Goal: Task Accomplishment & Management: Manage account settings

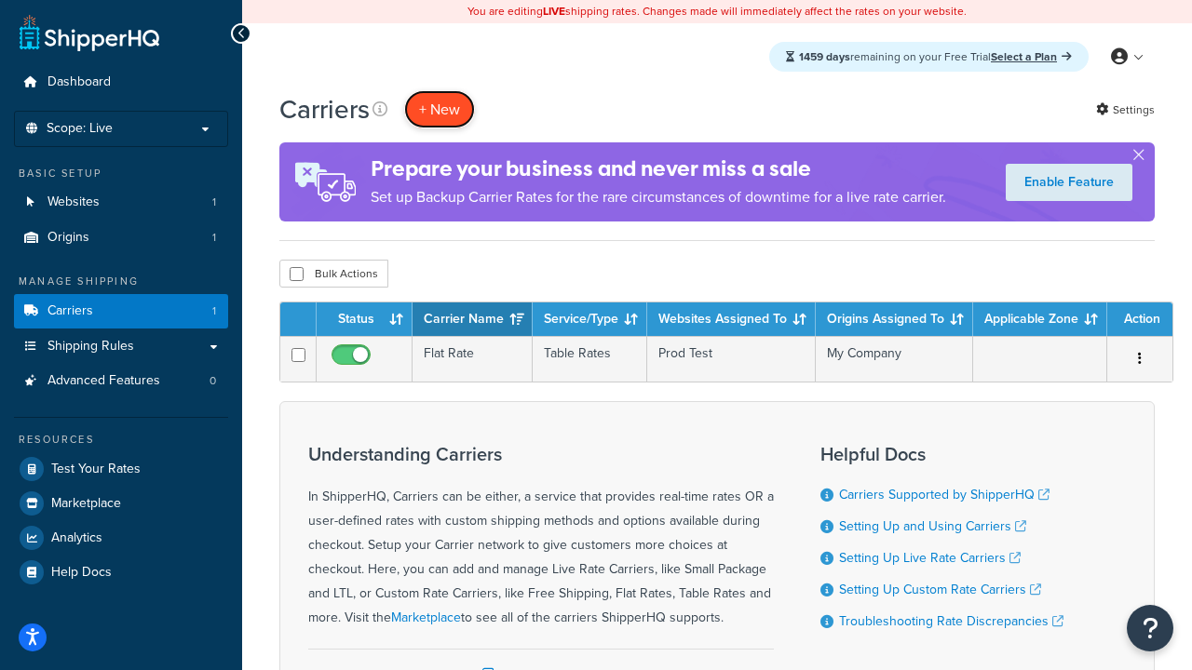
click at [440, 110] on button "+ New" at bounding box center [439, 109] width 71 height 38
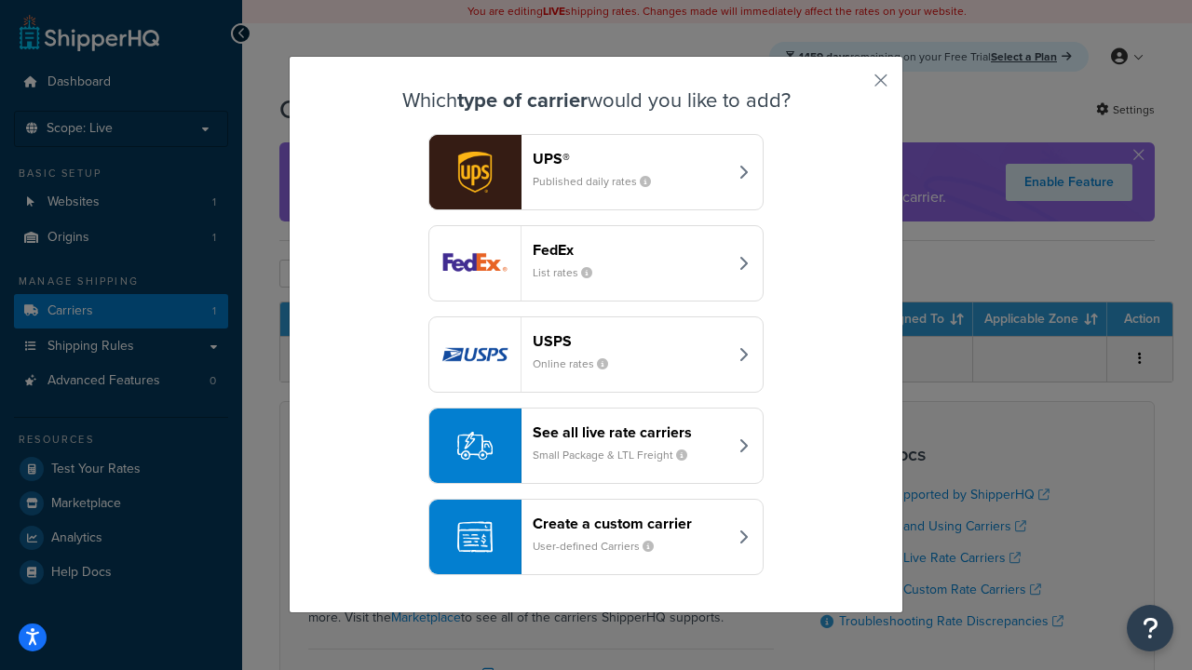
click at [629, 250] on header "FedEx" at bounding box center [630, 250] width 195 height 18
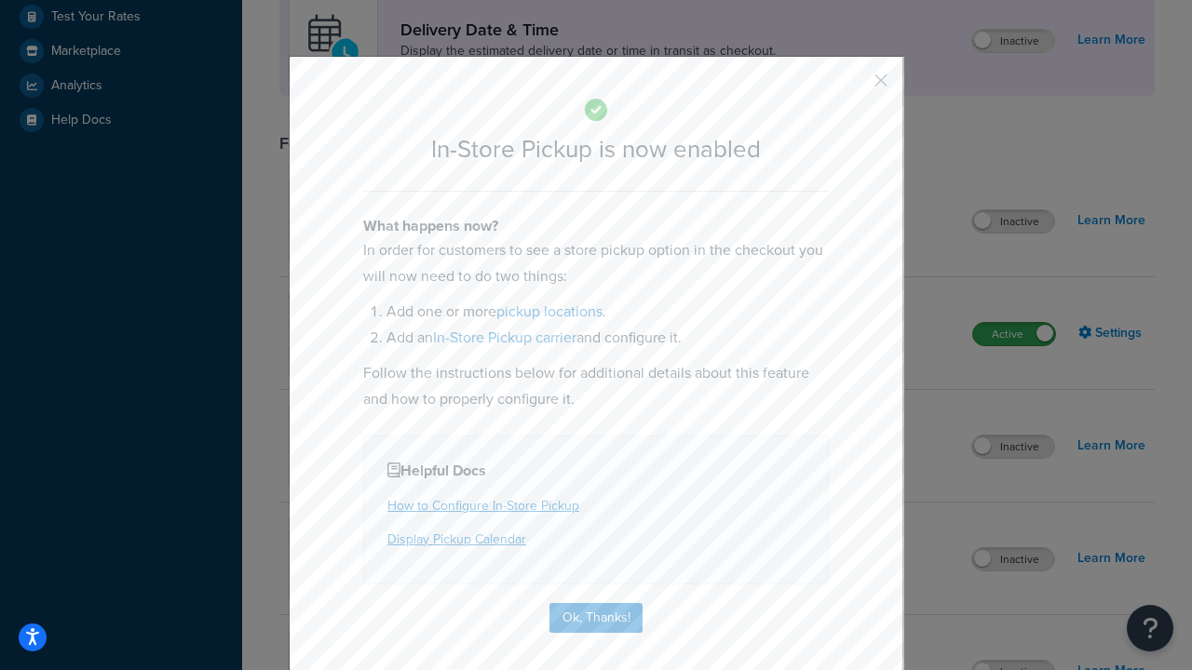
scroll to position [523, 0]
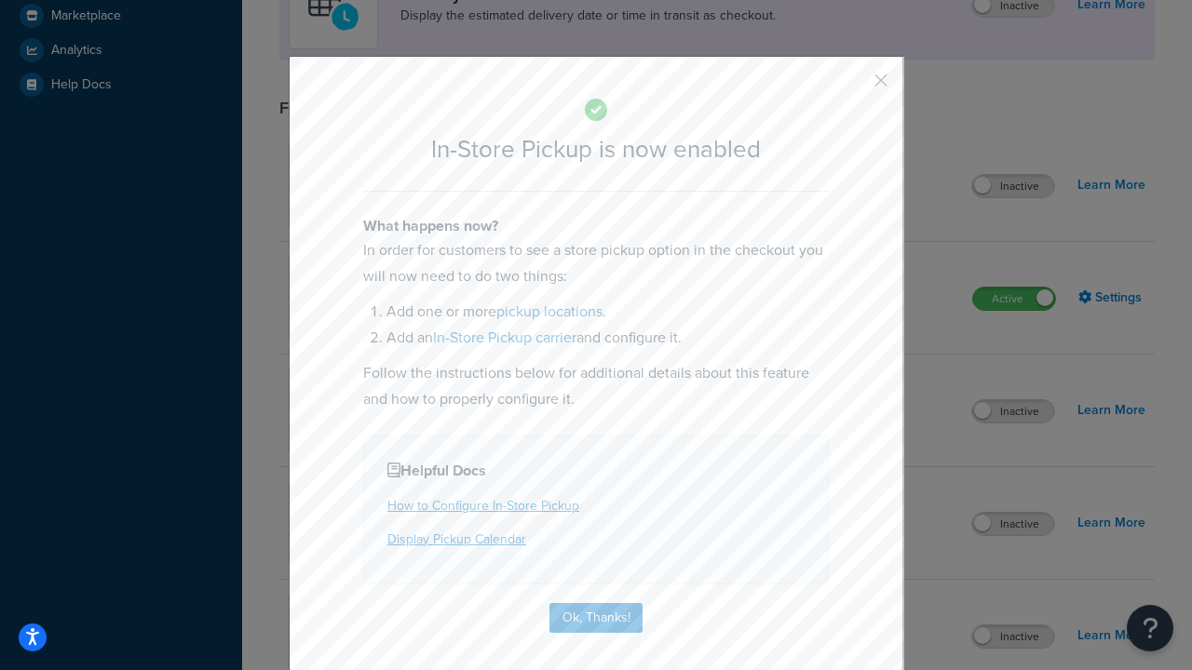
click at [853, 87] on button "button" at bounding box center [853, 87] width 5 height 5
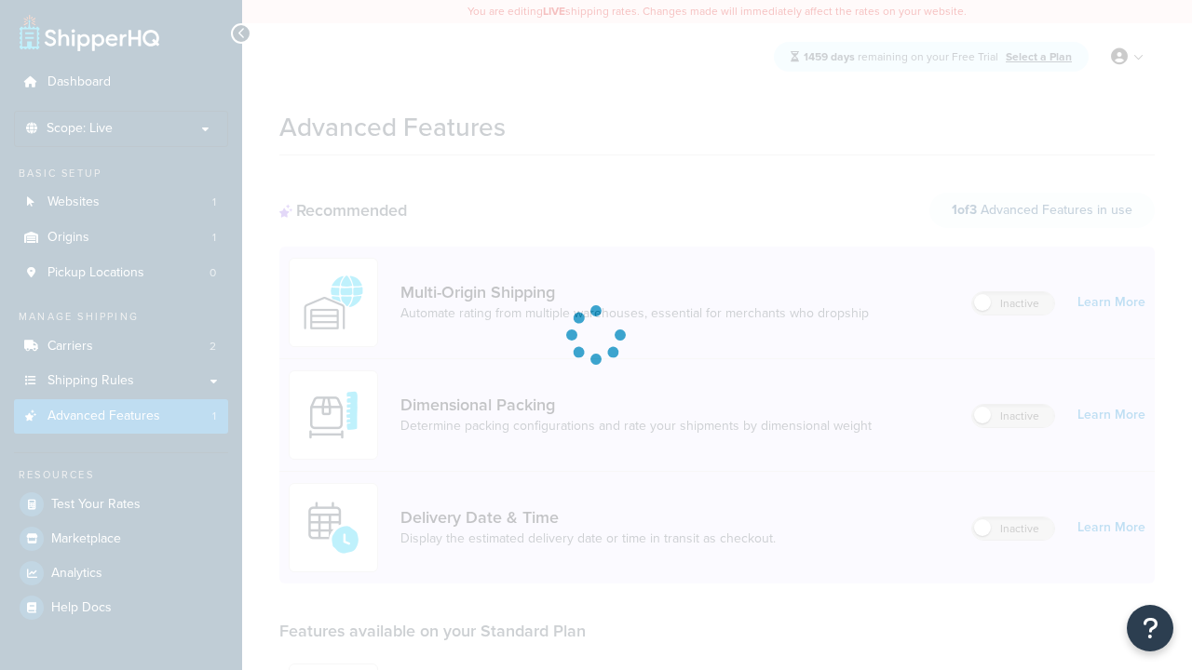
scroll to position [488, 0]
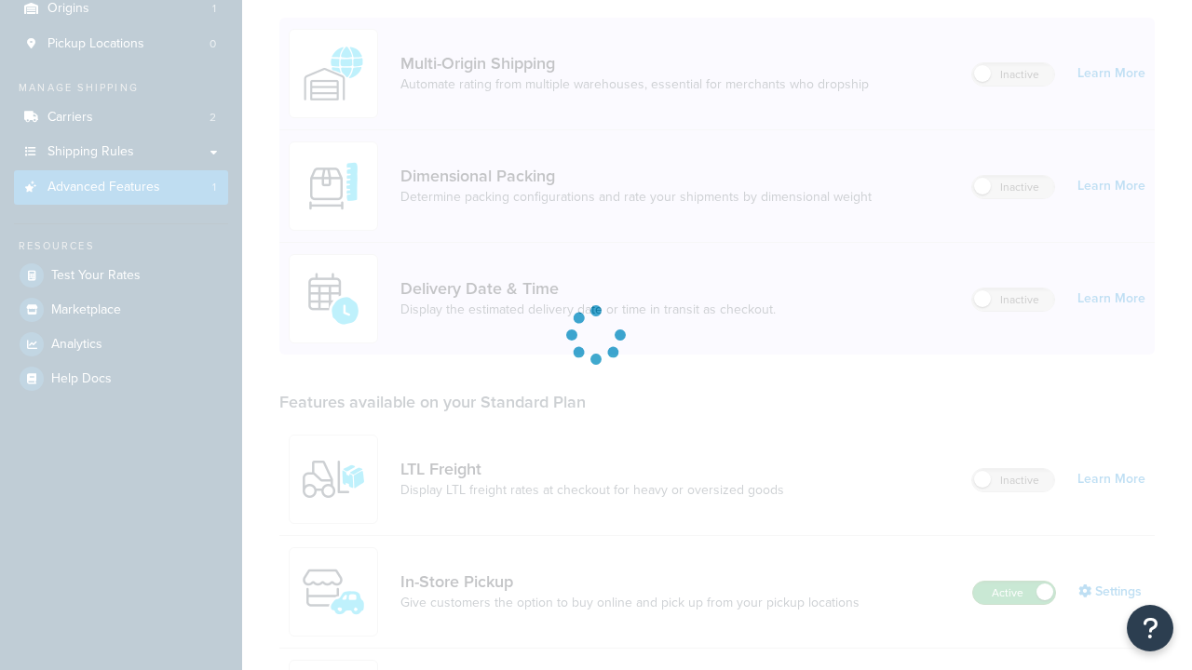
click at [1014, 582] on label "Active" at bounding box center [1014, 593] width 82 height 22
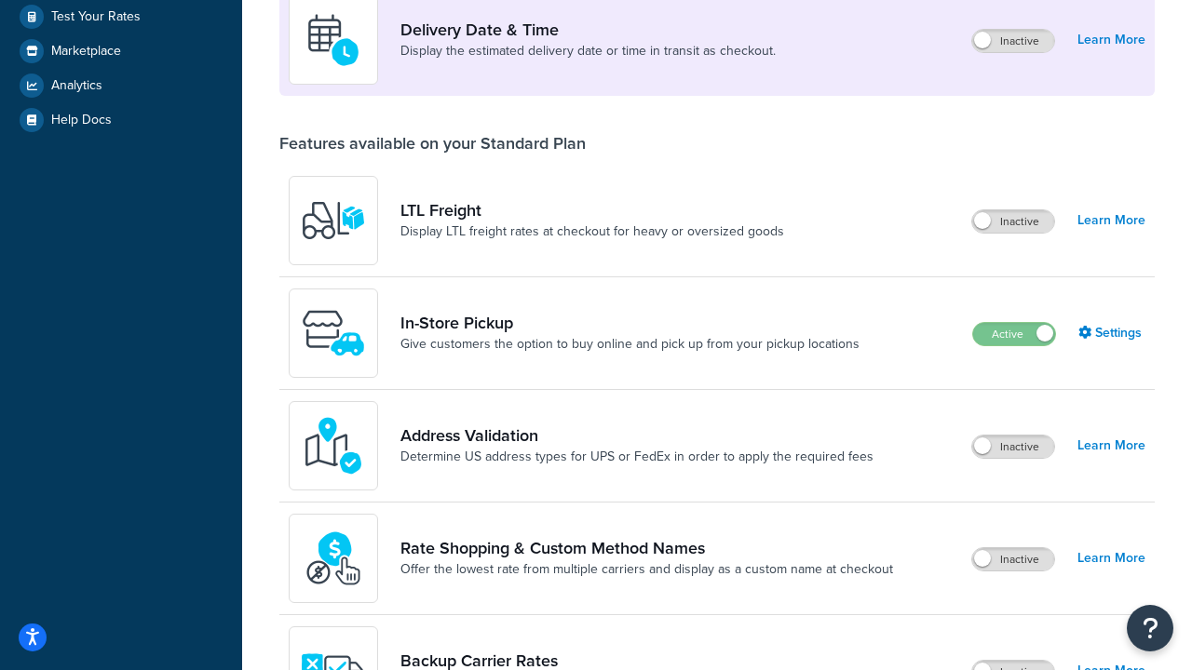
scroll to position [453, 0]
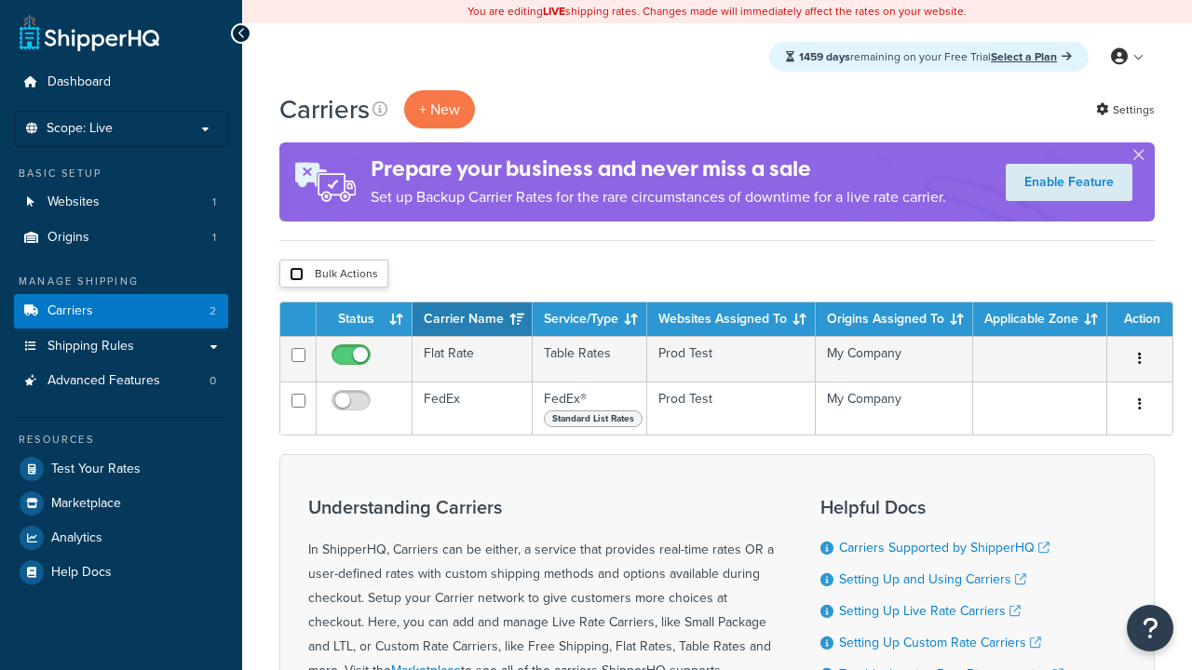
click at [296, 275] on input "checkbox" at bounding box center [297, 274] width 14 height 14
checkbox input "true"
click at [0, 0] on button "Delete" at bounding box center [0, 0] width 0 height 0
